Goal: Navigation & Orientation: Find specific page/section

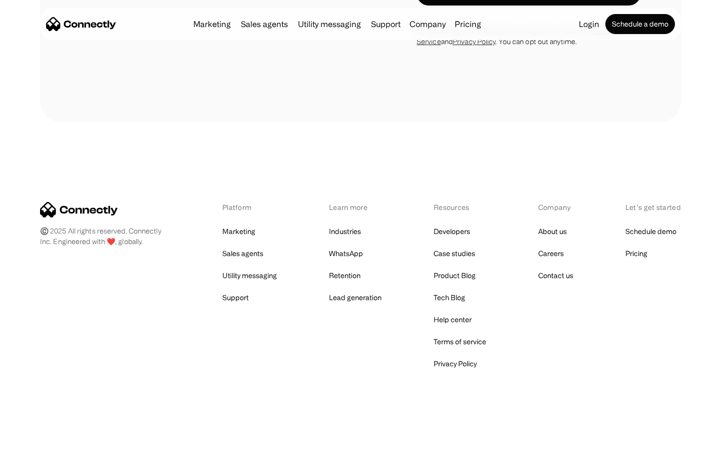
scroll to position [922, 0]
